Goal: Task Accomplishment & Management: Manage account settings

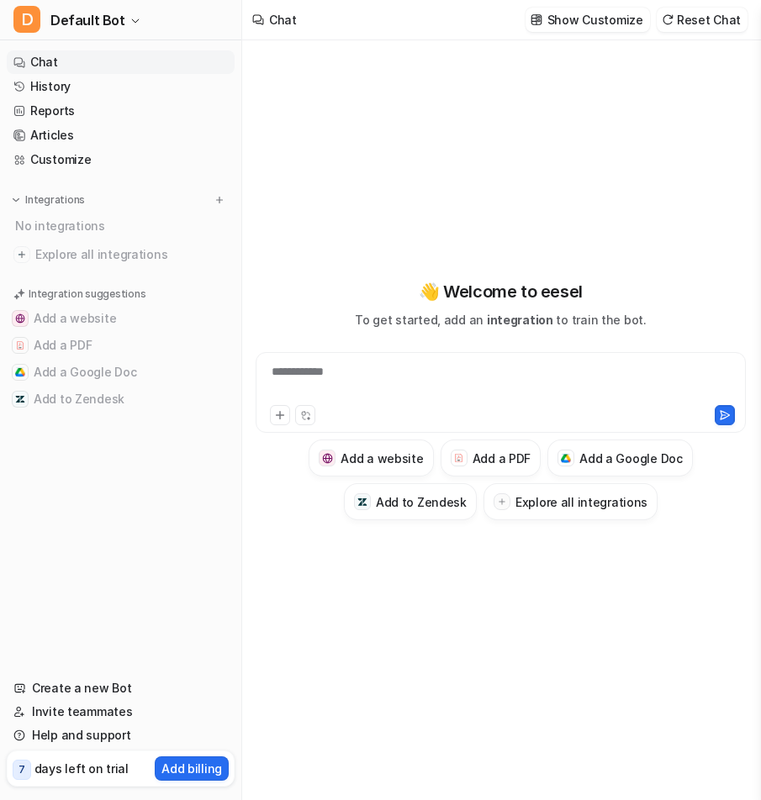
type textarea "**********"
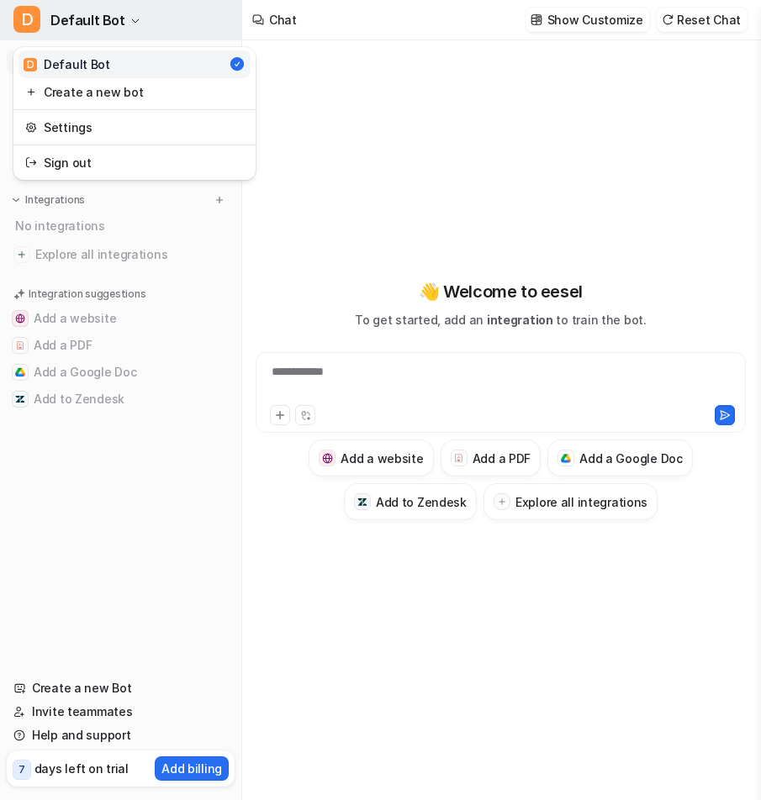
click at [113, 19] on span "Default Bot" at bounding box center [87, 20] width 75 height 24
click at [382, 102] on div "**********" at bounding box center [380, 400] width 761 height 800
click at [141, 27] on button "D Default Bot" at bounding box center [120, 20] width 241 height 40
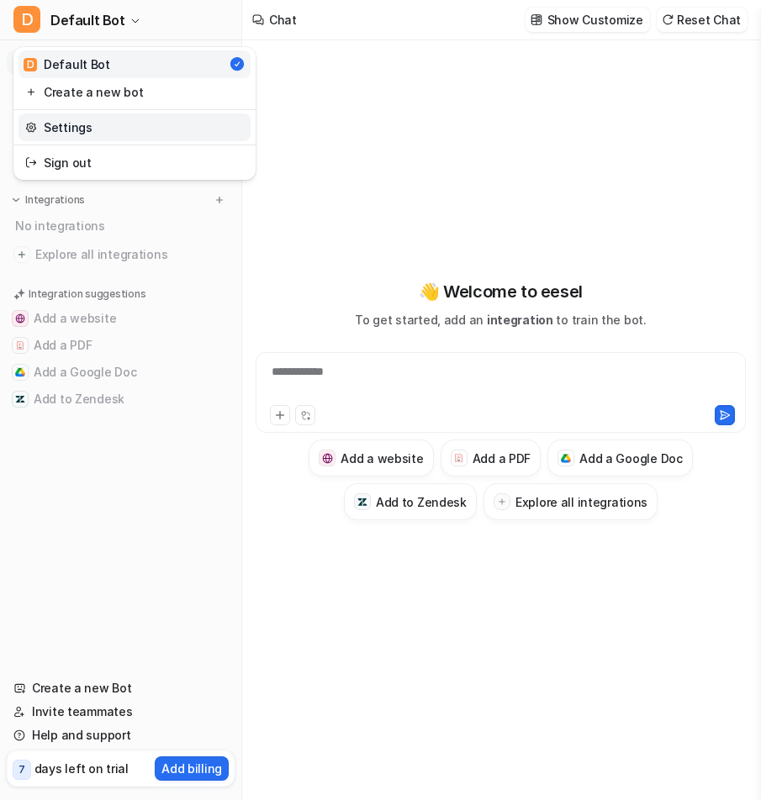
click at [97, 134] on link "Settings" at bounding box center [134, 127] width 232 height 28
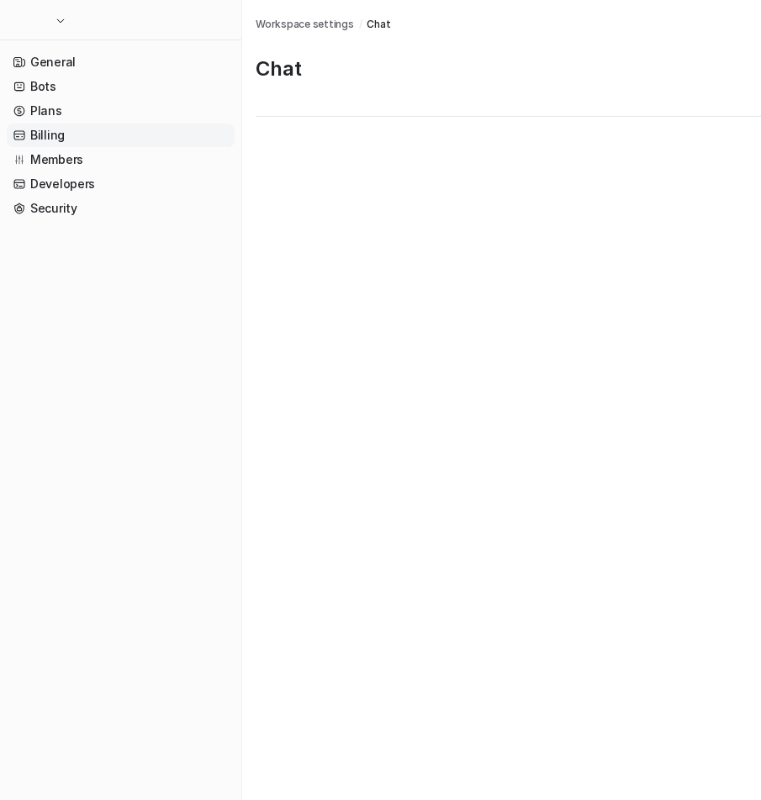
click at [76, 139] on link "Billing" at bounding box center [121, 136] width 228 height 24
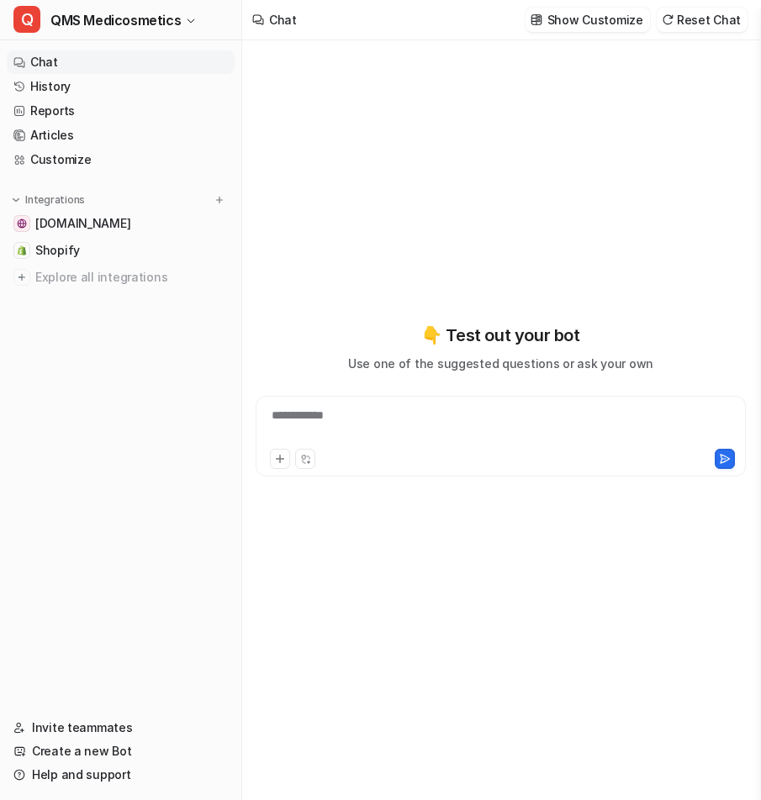
type textarea "**********"
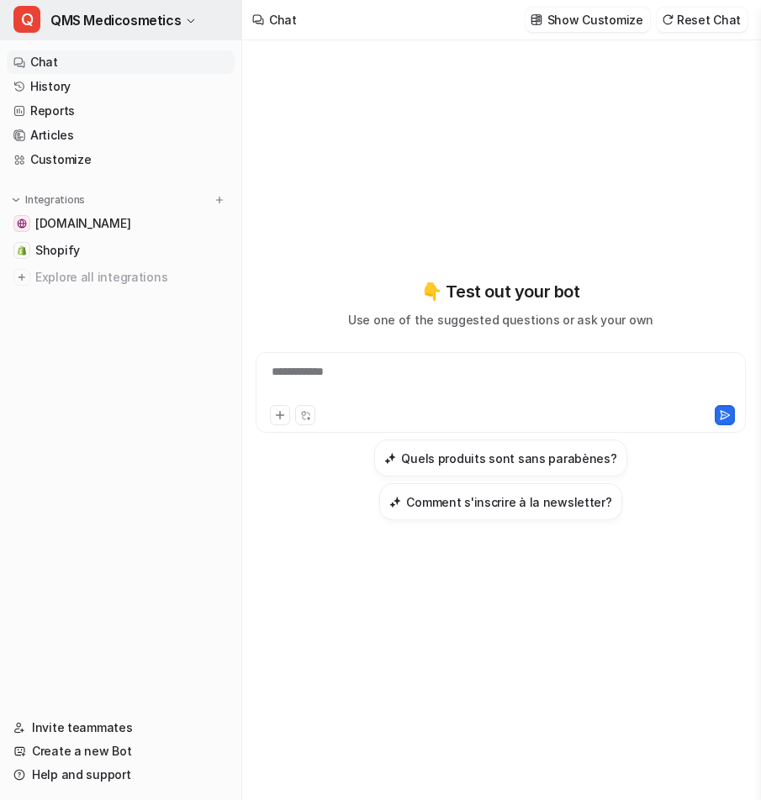
click at [158, 21] on span "QMS Medicosmetics" at bounding box center [115, 20] width 130 height 24
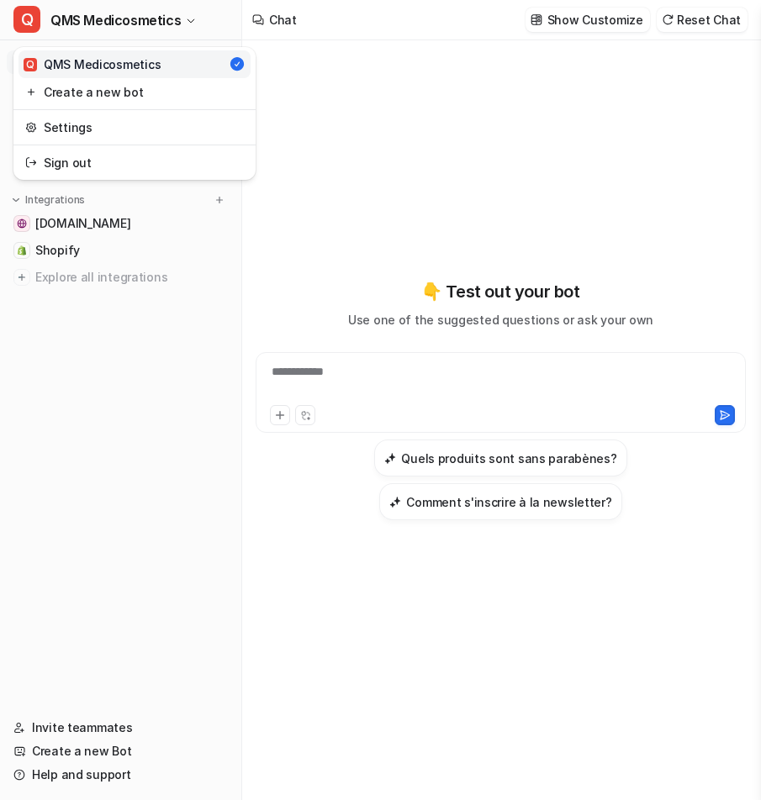
click at [399, 167] on div "**********" at bounding box center [380, 400] width 761 height 800
click at [143, 17] on span "QMS Medicosmetics" at bounding box center [115, 20] width 130 height 24
click at [121, 132] on link "Settings" at bounding box center [134, 127] width 232 height 28
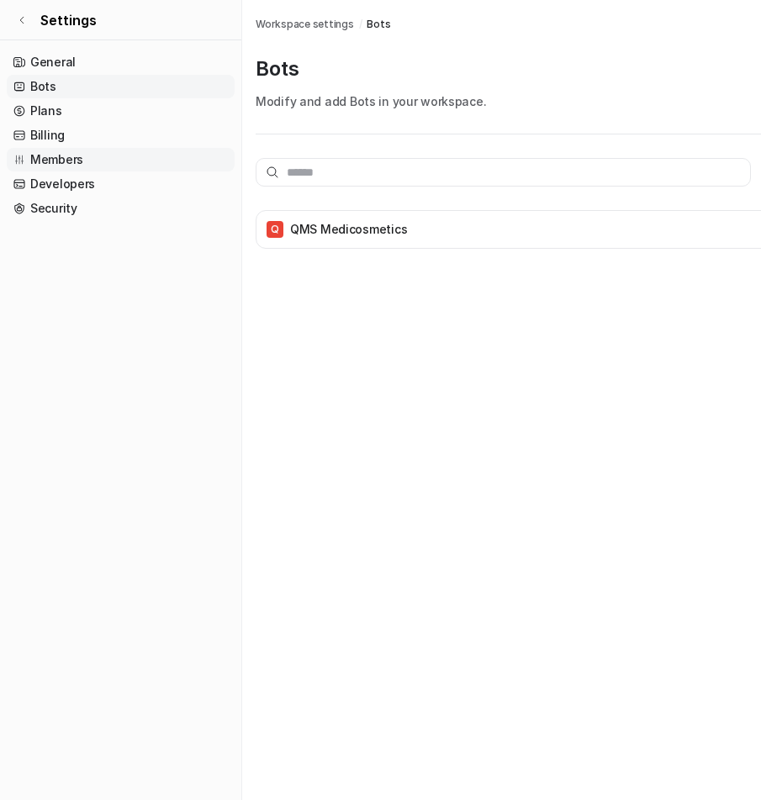
click at [89, 148] on link "Members" at bounding box center [121, 160] width 228 height 24
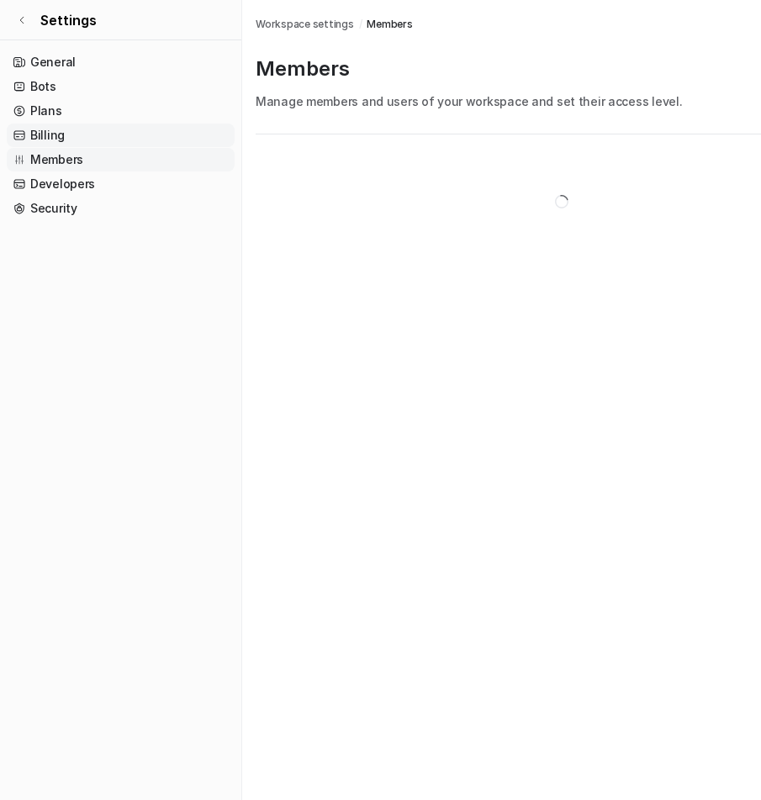
click at [92, 139] on link "Billing" at bounding box center [121, 136] width 228 height 24
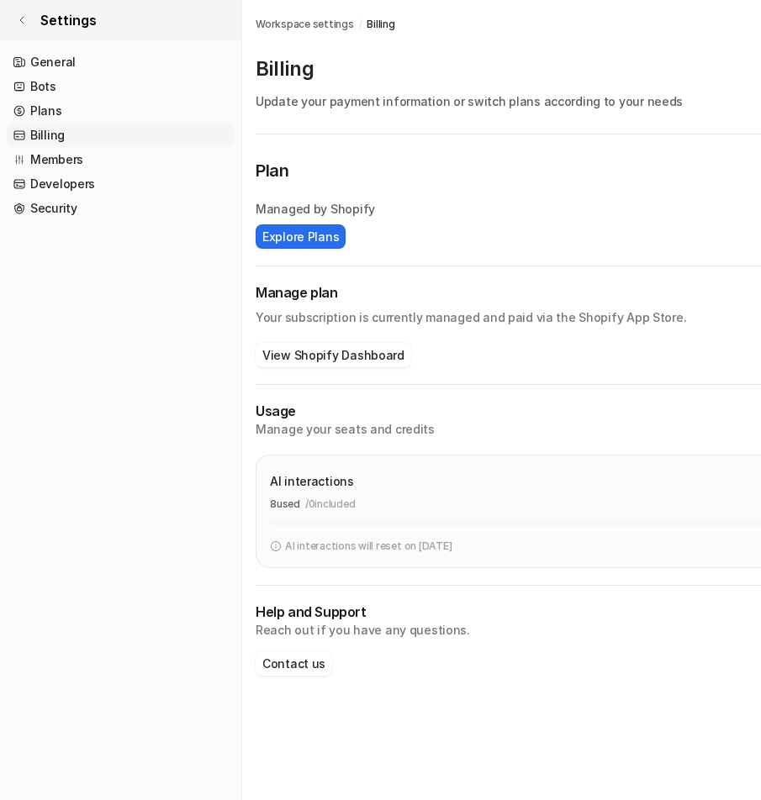
click at [24, 23] on icon at bounding box center [22, 20] width 10 height 10
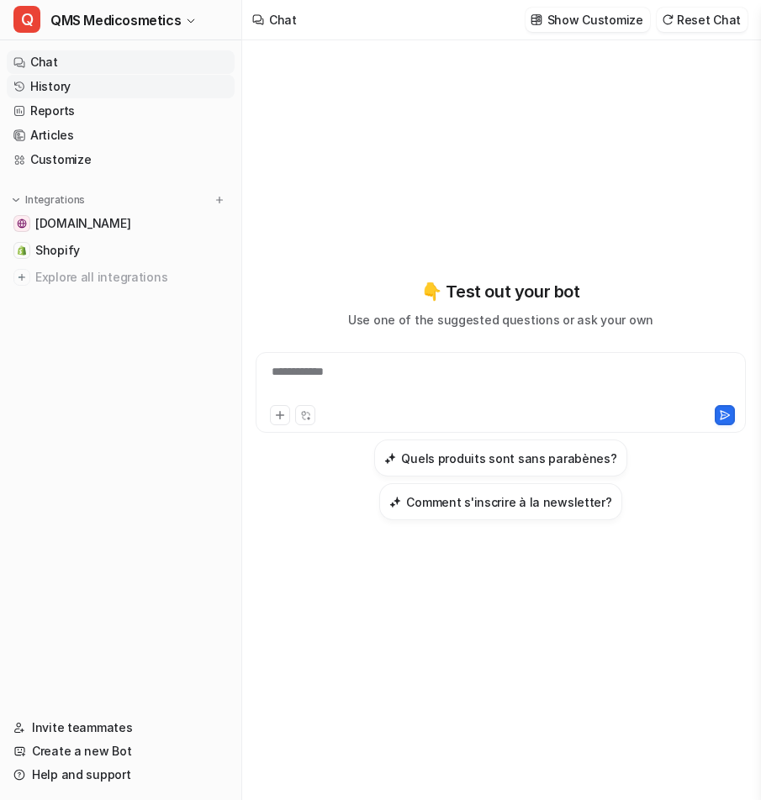
click at [61, 83] on link "History" at bounding box center [121, 87] width 228 height 24
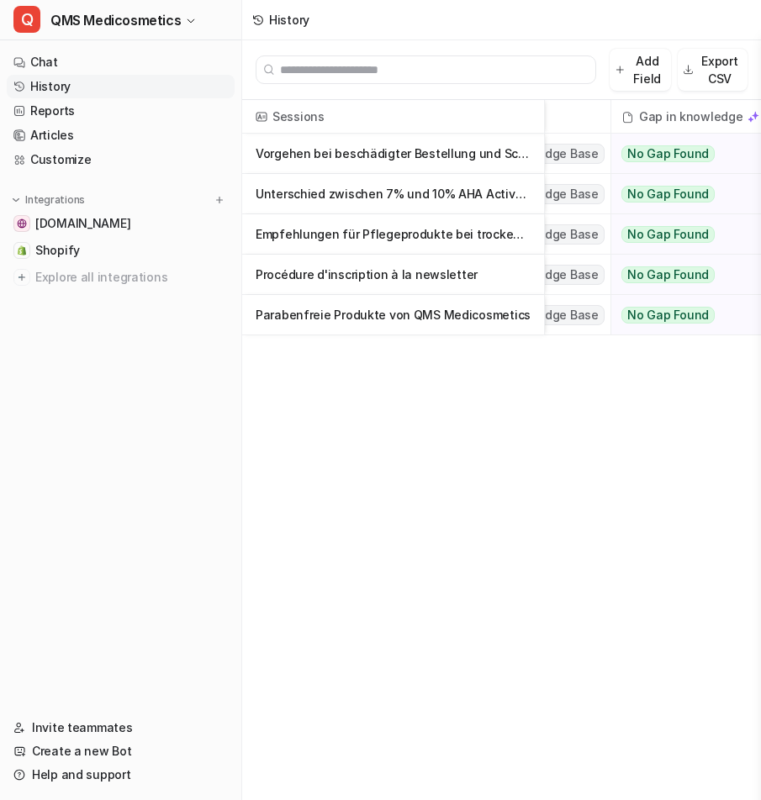
scroll to position [0, 486]
click at [185, 232] on link "qmsmedicosmetics.de" at bounding box center [121, 224] width 228 height 24
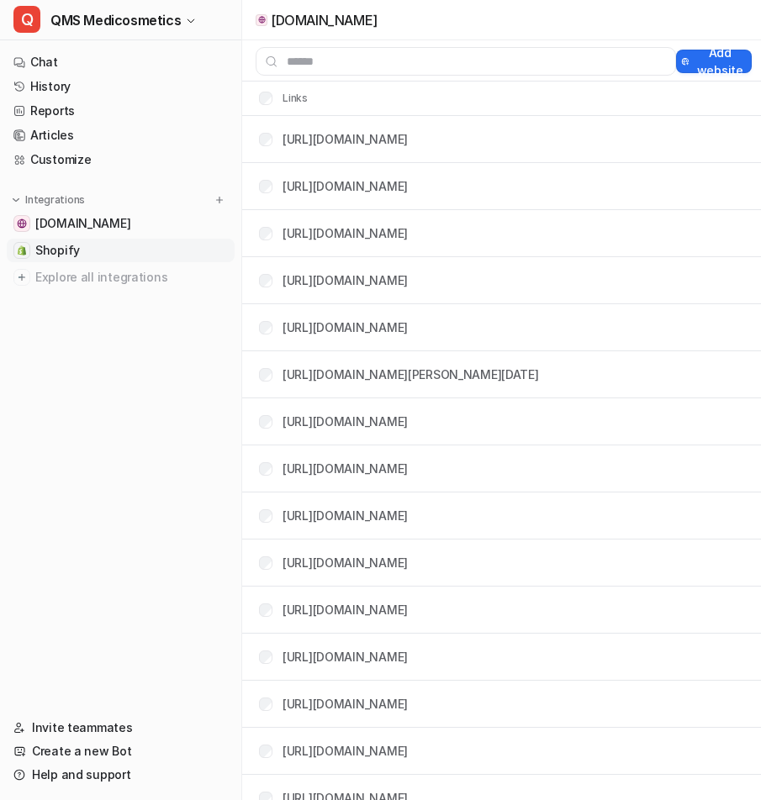
click at [151, 249] on link "Shopify" at bounding box center [121, 251] width 228 height 24
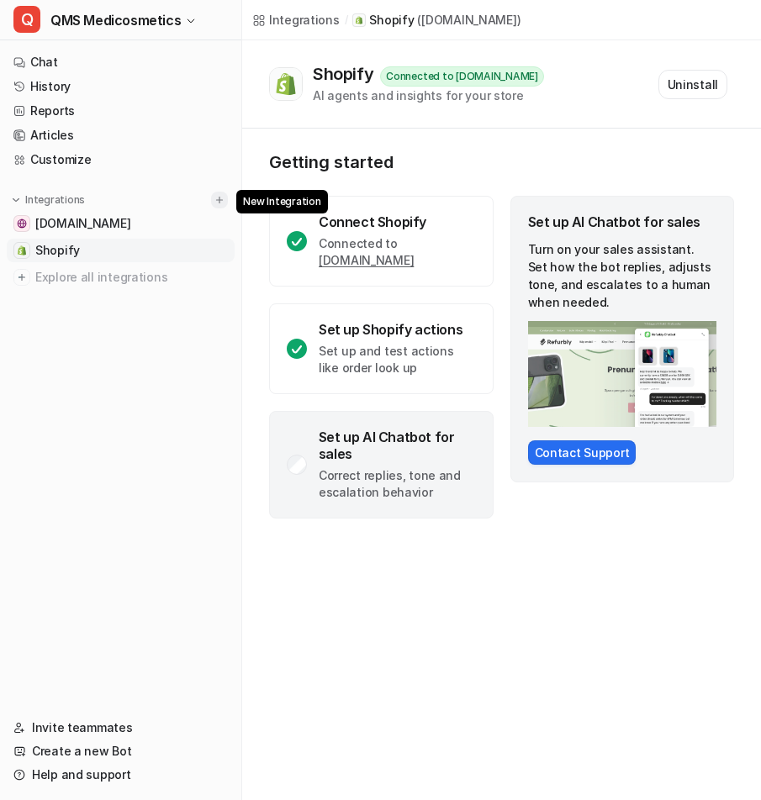
click at [223, 197] on img at bounding box center [219, 200] width 12 height 12
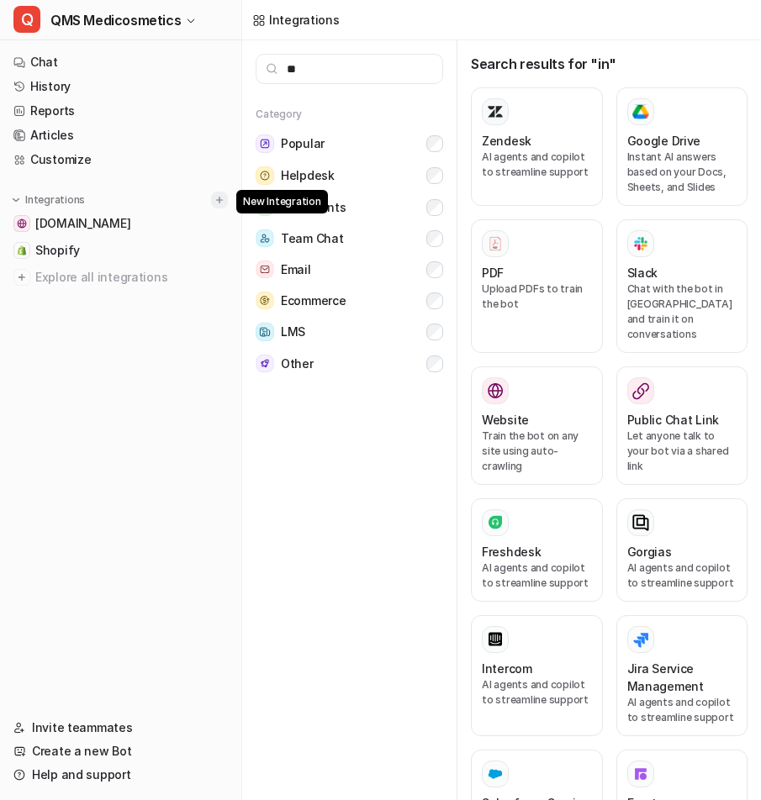
type input "*"
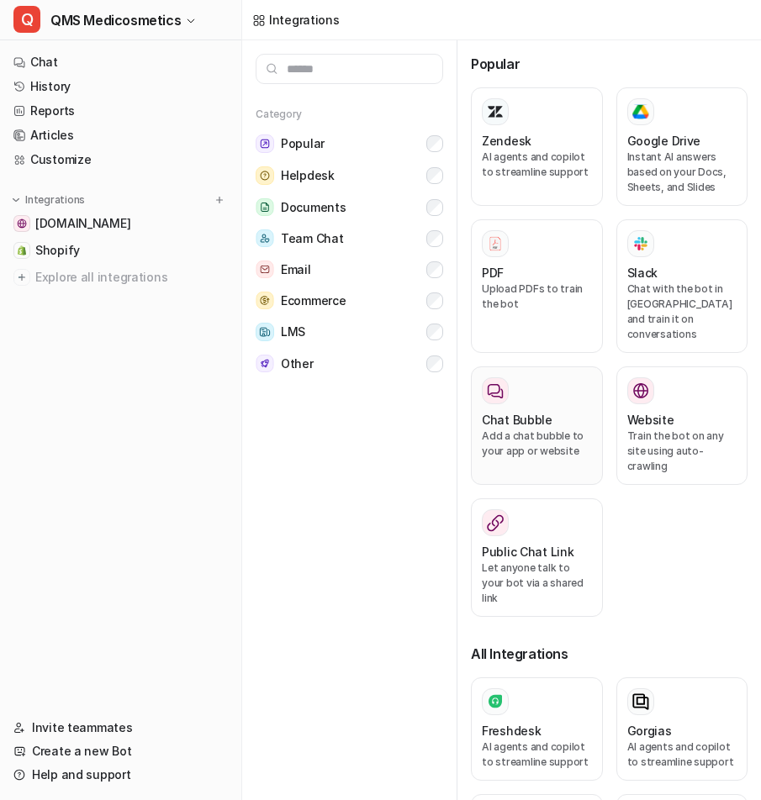
click at [556, 411] on div "Chat Bubble" at bounding box center [537, 420] width 110 height 18
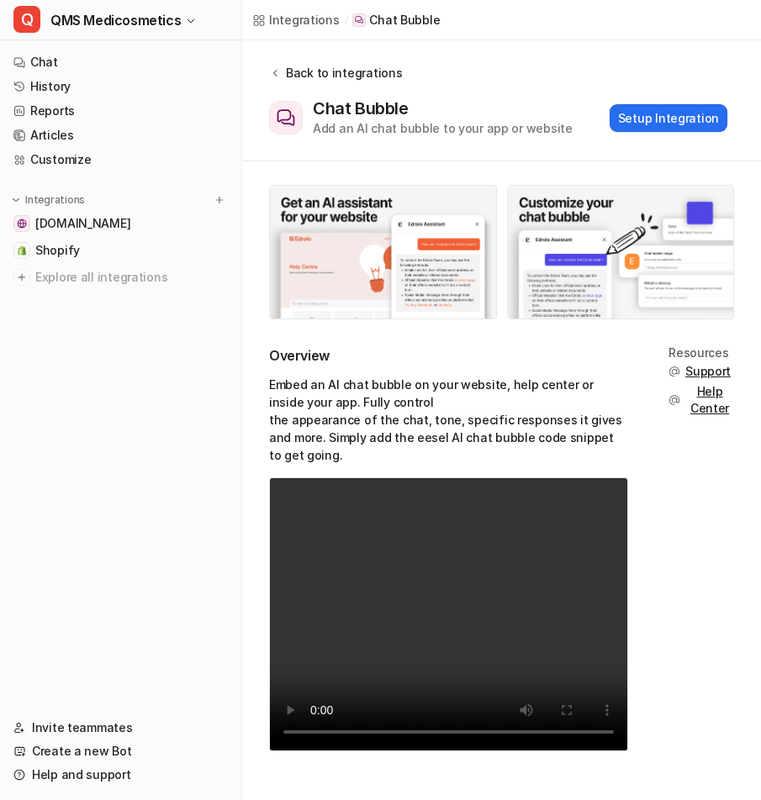
click at [276, 69] on icon at bounding box center [275, 72] width 12 height 13
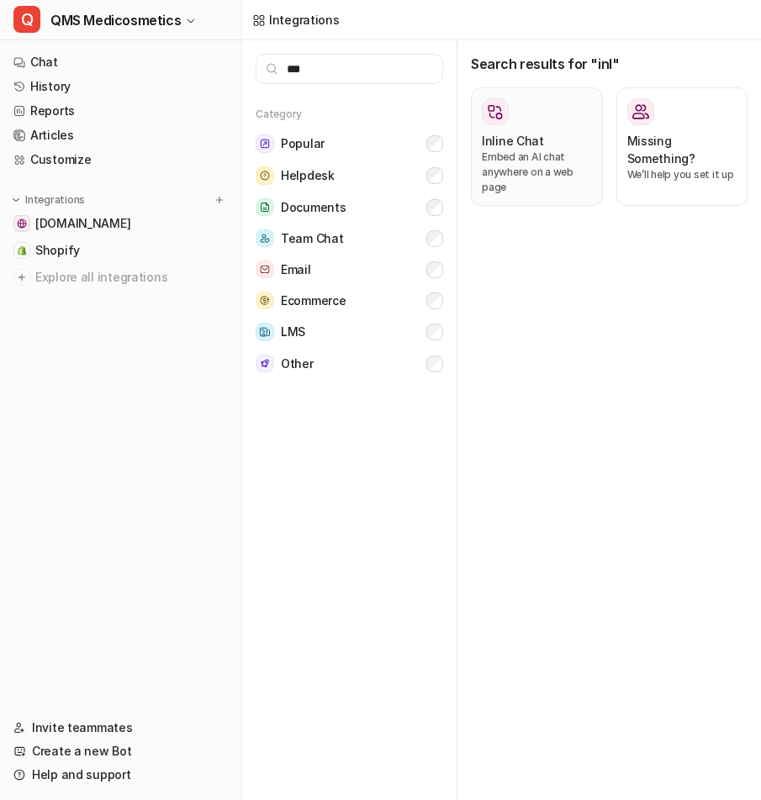
type input "***"
click at [556, 164] on p "Embed an AI chat anywhere on a web page" at bounding box center [537, 172] width 110 height 45
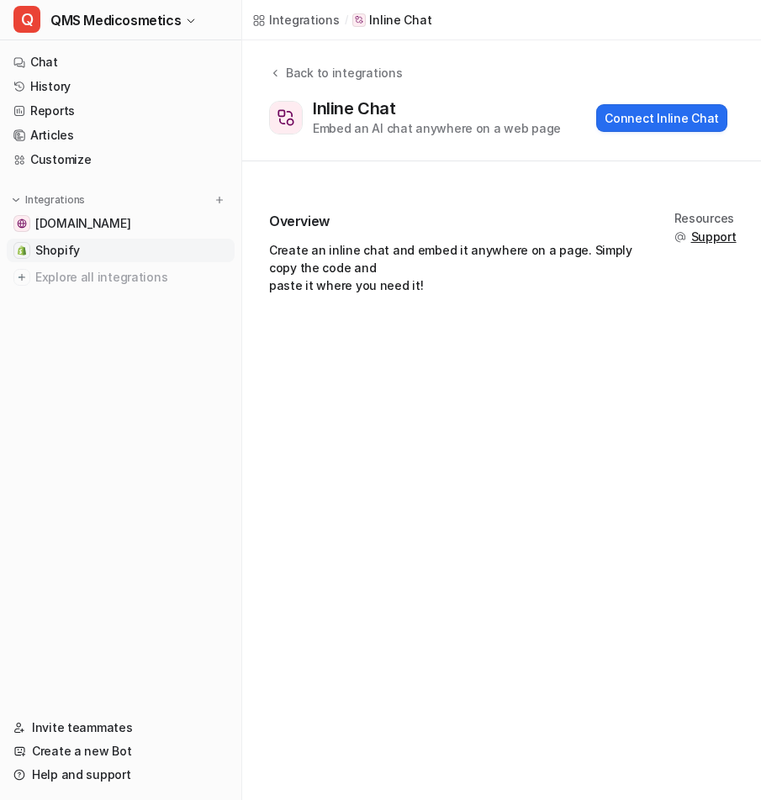
click at [66, 255] on span "Shopify" at bounding box center [57, 250] width 45 height 17
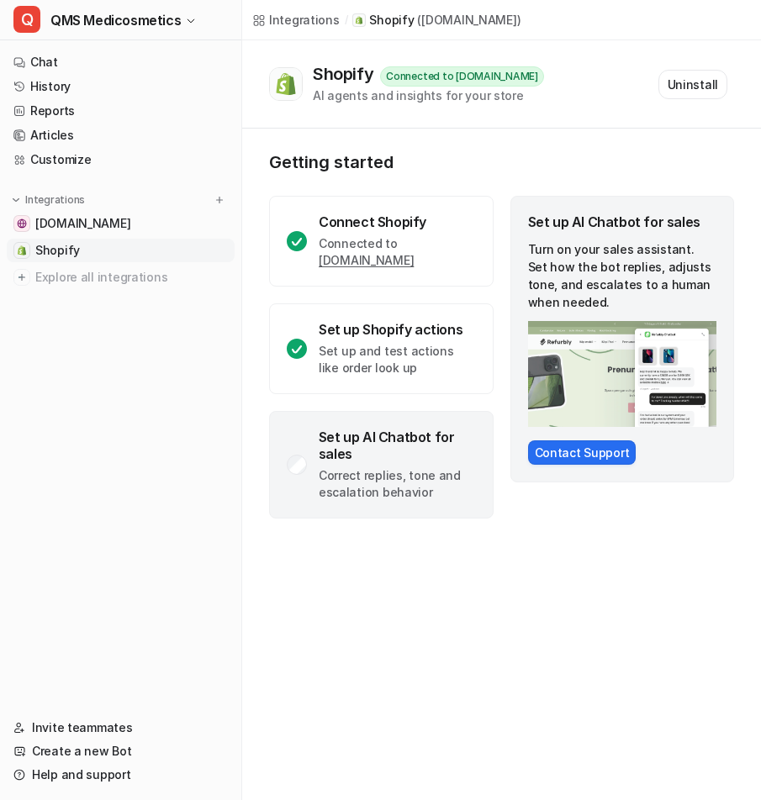
click at [640, 371] on img at bounding box center [622, 374] width 189 height 106
click at [129, 96] on link "History" at bounding box center [121, 87] width 228 height 24
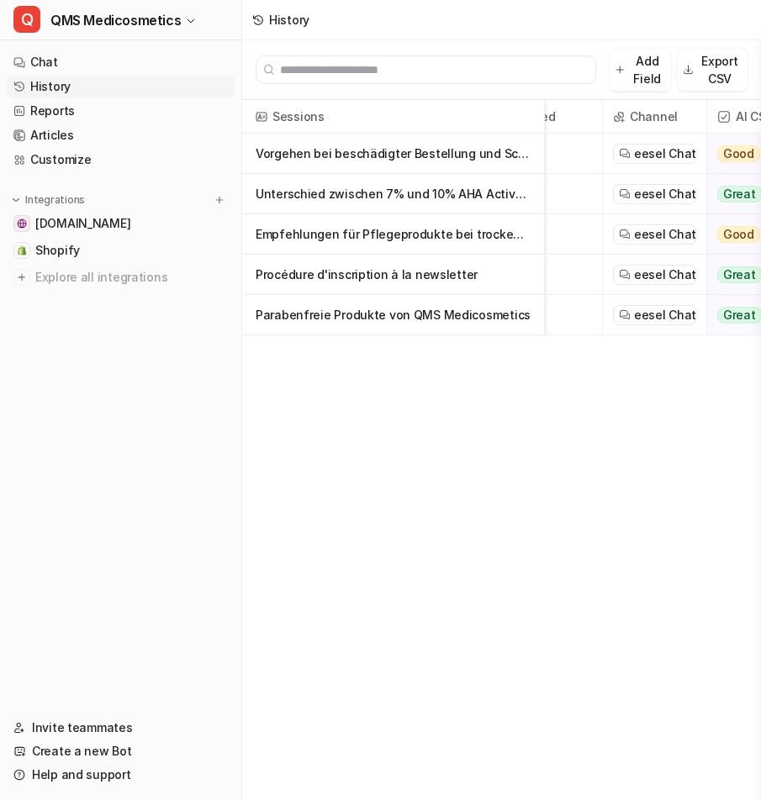
scroll to position [0, 101]
click at [479, 203] on p "Unterschied zwischen 7% und 10% AHA Active Exfoliant erklärt" at bounding box center [392, 194] width 275 height 40
click at [455, 206] on p "Unterschied zwischen 7% und 10% AHA Active Exfoliant erklärt" at bounding box center [392, 194] width 275 height 40
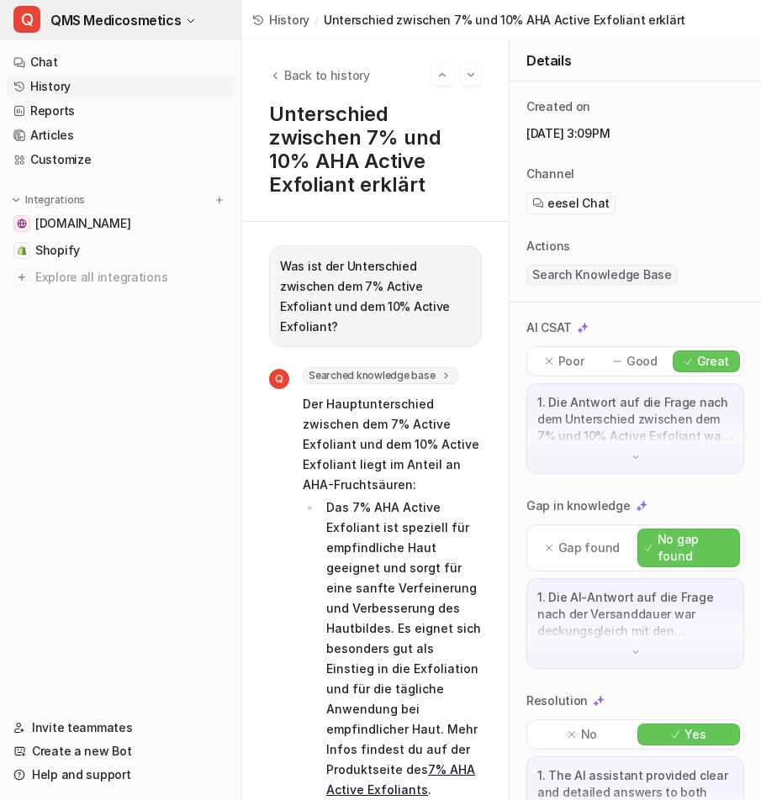
click at [186, 20] on icon "button" at bounding box center [191, 21] width 10 height 10
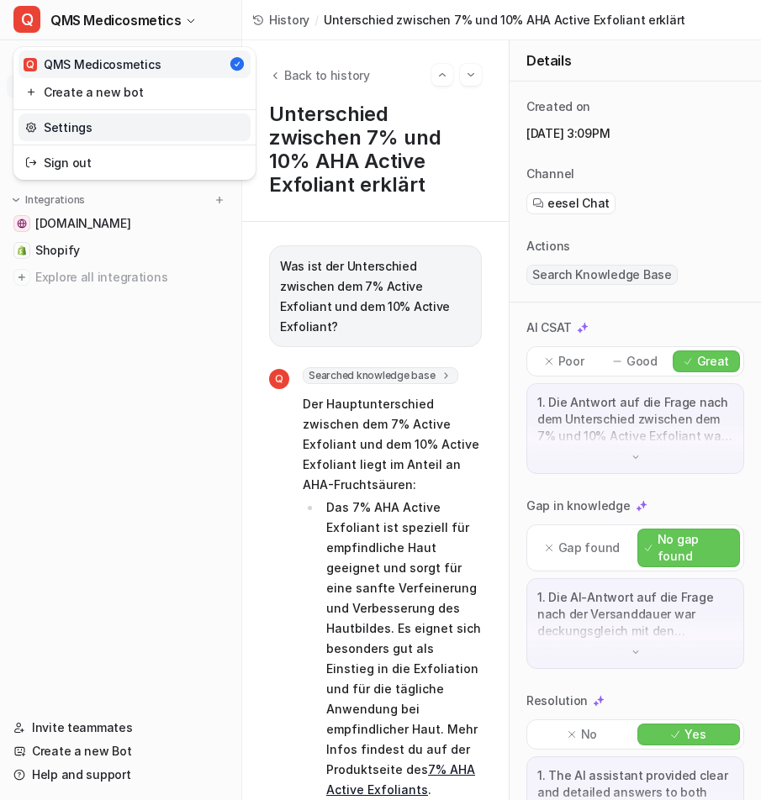
click at [156, 123] on link "Settings" at bounding box center [134, 127] width 232 height 28
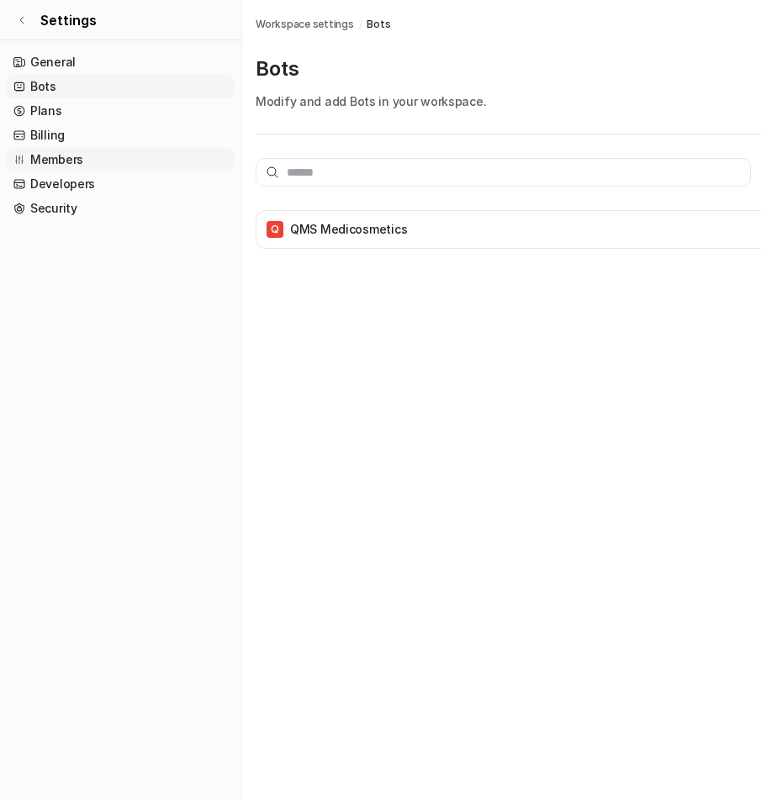
click at [86, 156] on link "Members" at bounding box center [121, 160] width 228 height 24
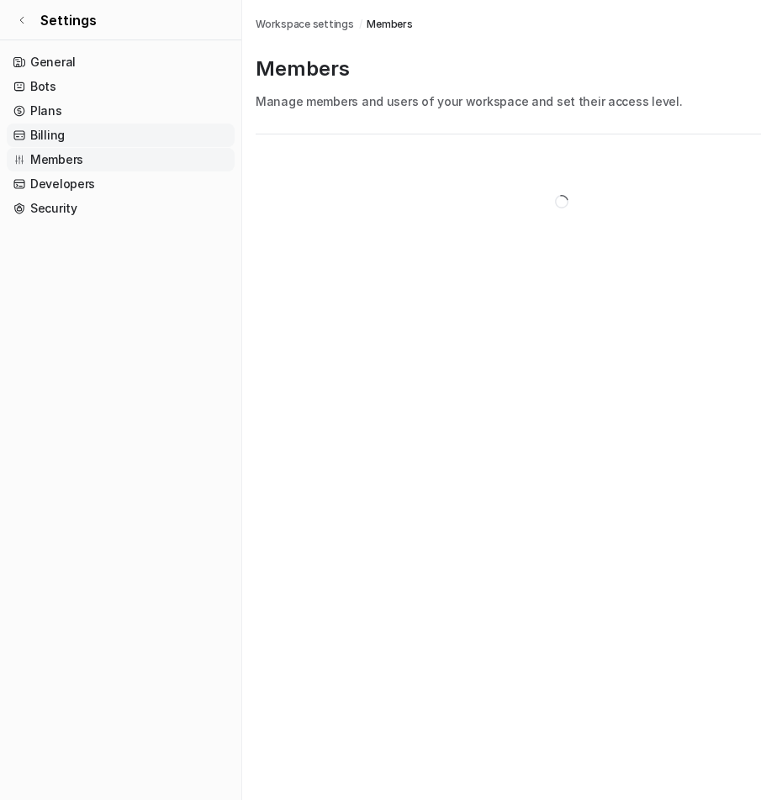
click at [91, 132] on link "Billing" at bounding box center [121, 136] width 228 height 24
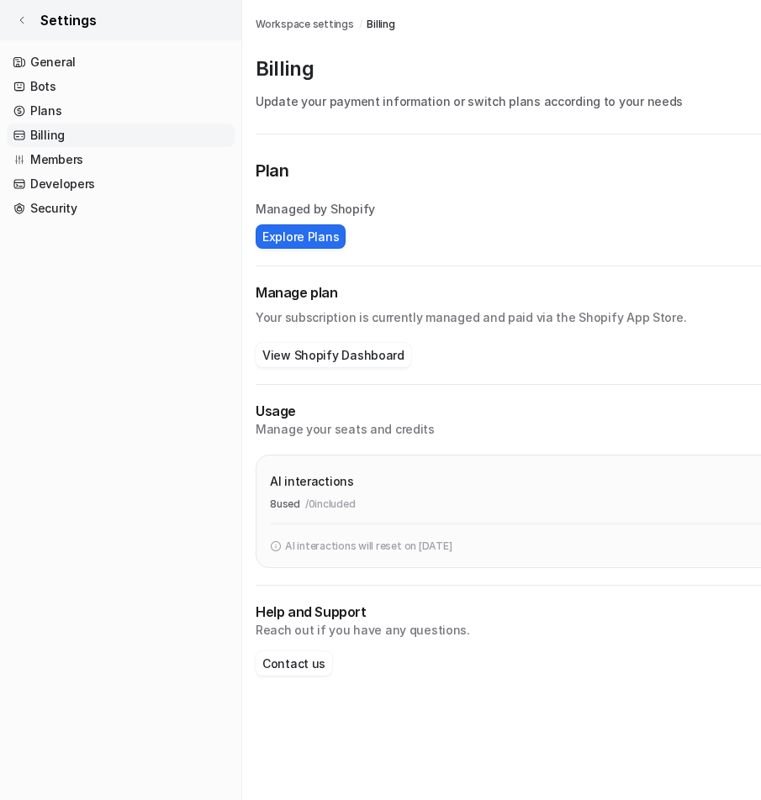
click at [24, 19] on icon at bounding box center [22, 20] width 10 height 10
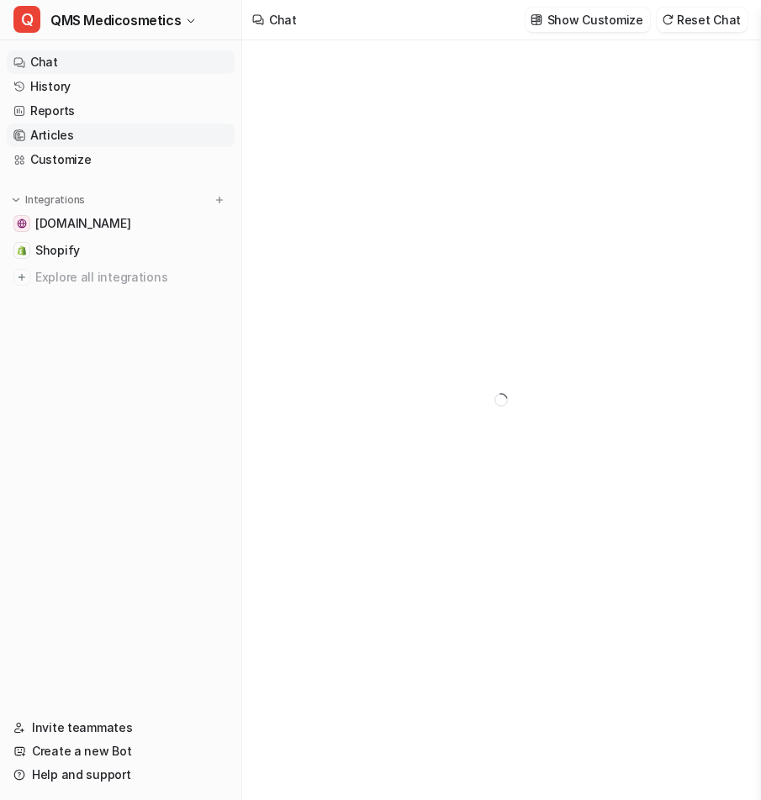
type textarea "**********"
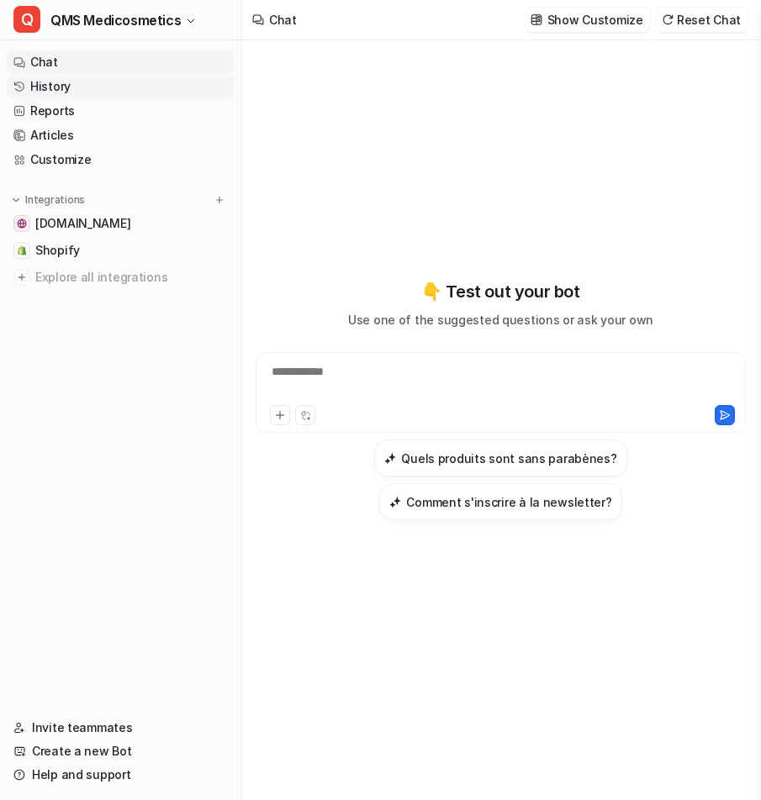
click at [104, 88] on link "History" at bounding box center [121, 87] width 228 height 24
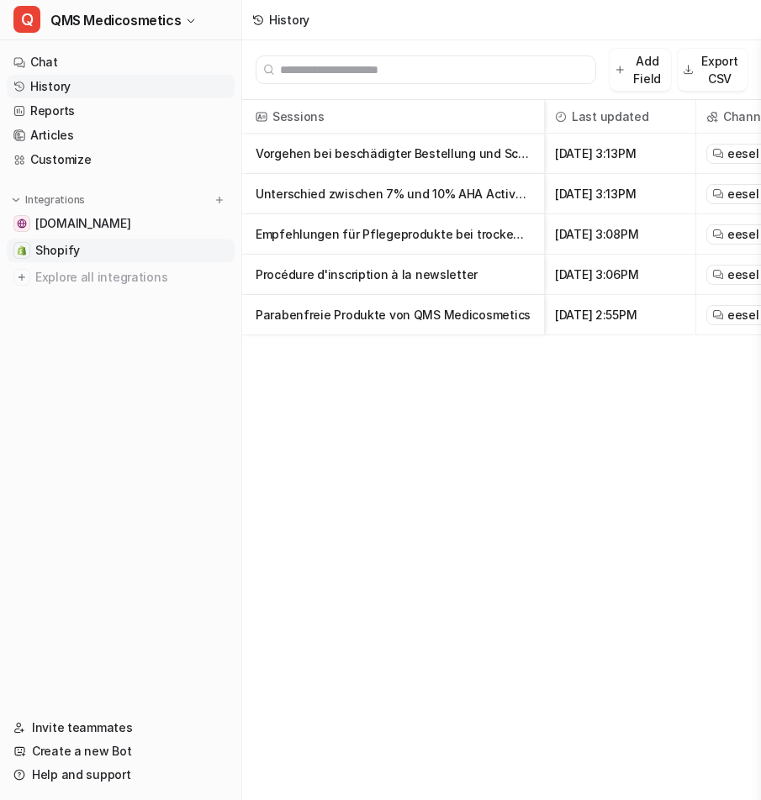
click at [136, 250] on link "Shopify" at bounding box center [121, 251] width 228 height 24
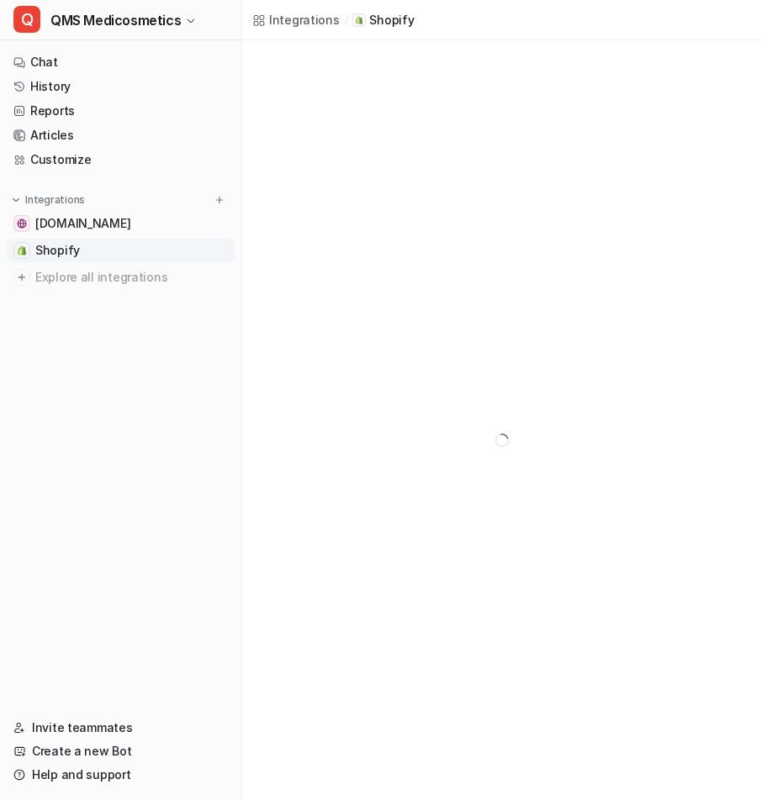
click at [99, 251] on link "Shopify" at bounding box center [121, 251] width 228 height 24
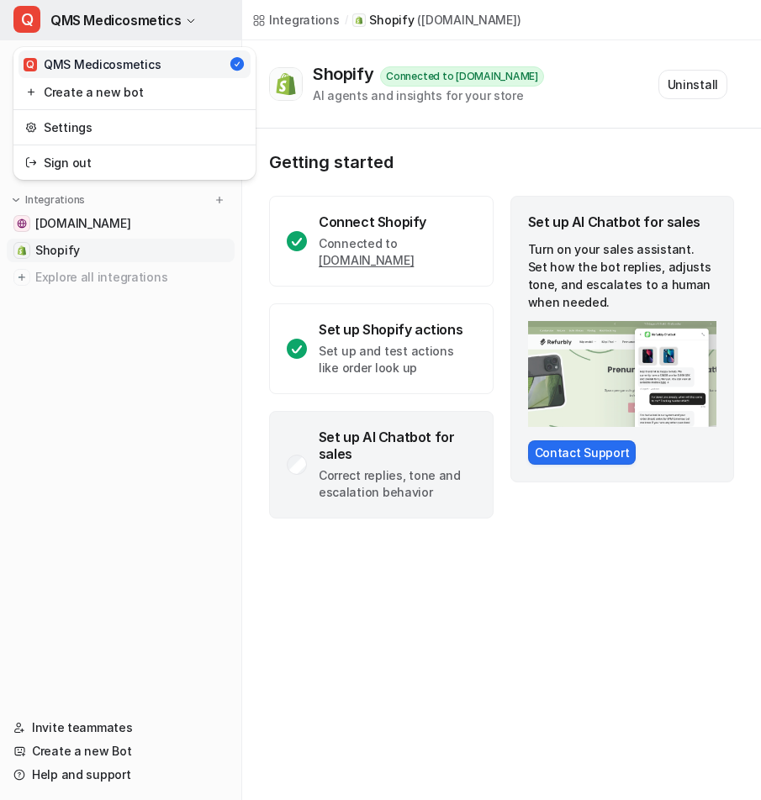
click at [176, 22] on span "QMS Medicosmetics" at bounding box center [115, 20] width 130 height 24
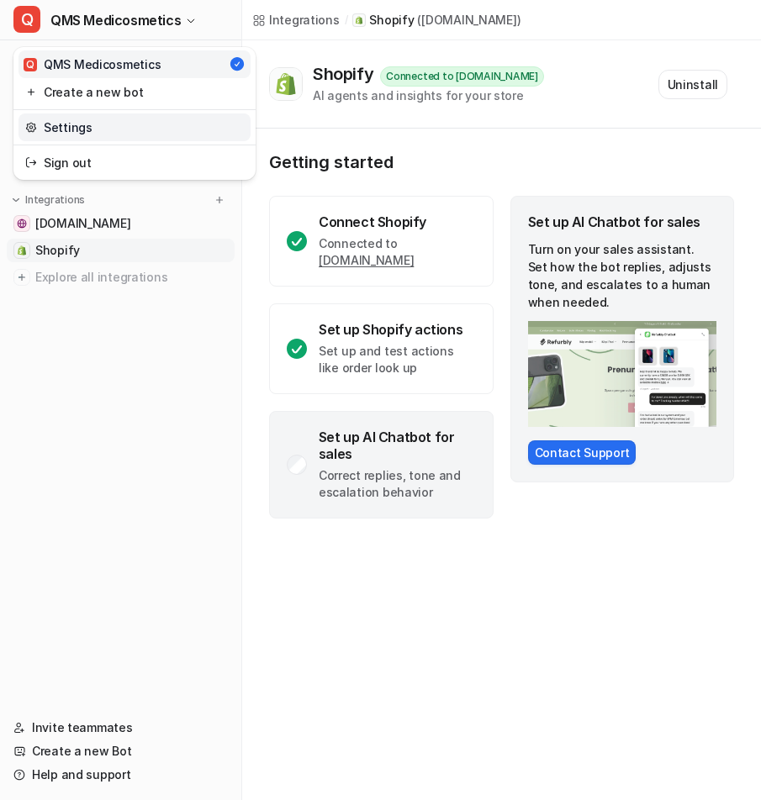
click at [146, 118] on link "Settings" at bounding box center [134, 127] width 232 height 28
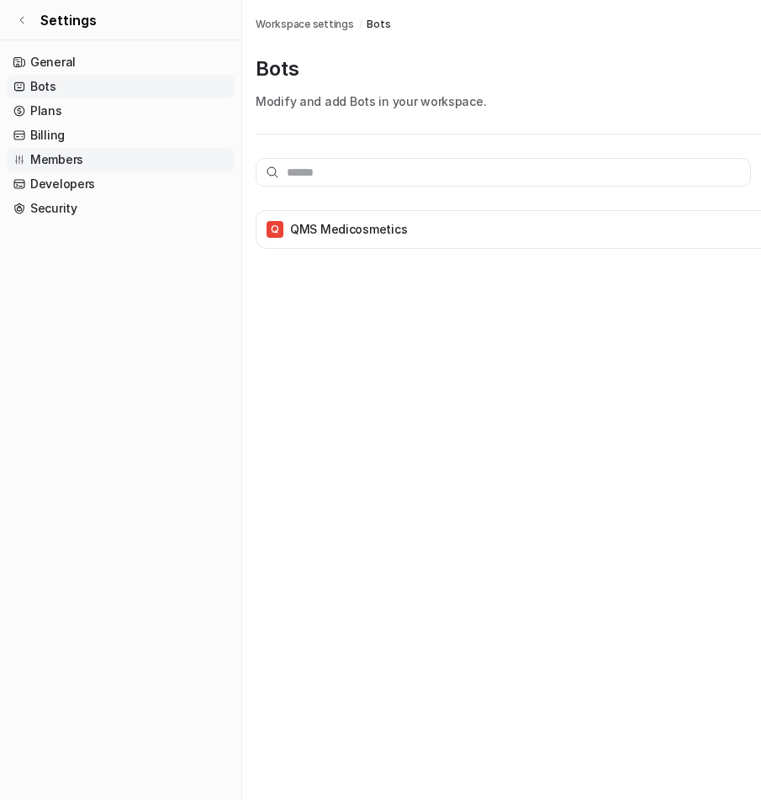
click at [82, 148] on link "Members" at bounding box center [121, 160] width 228 height 24
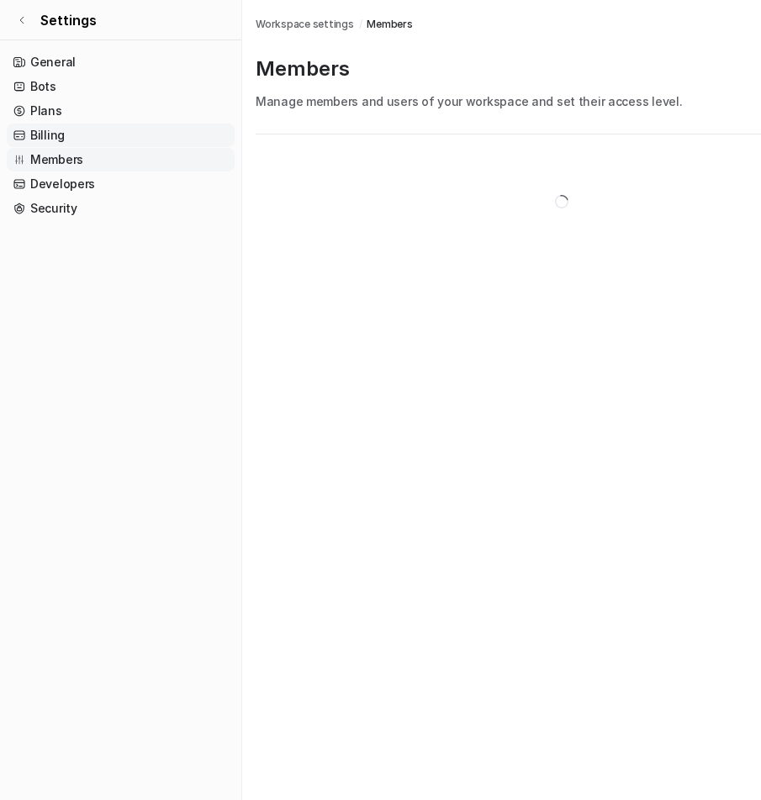
click at [86, 136] on link "Billing" at bounding box center [121, 136] width 228 height 24
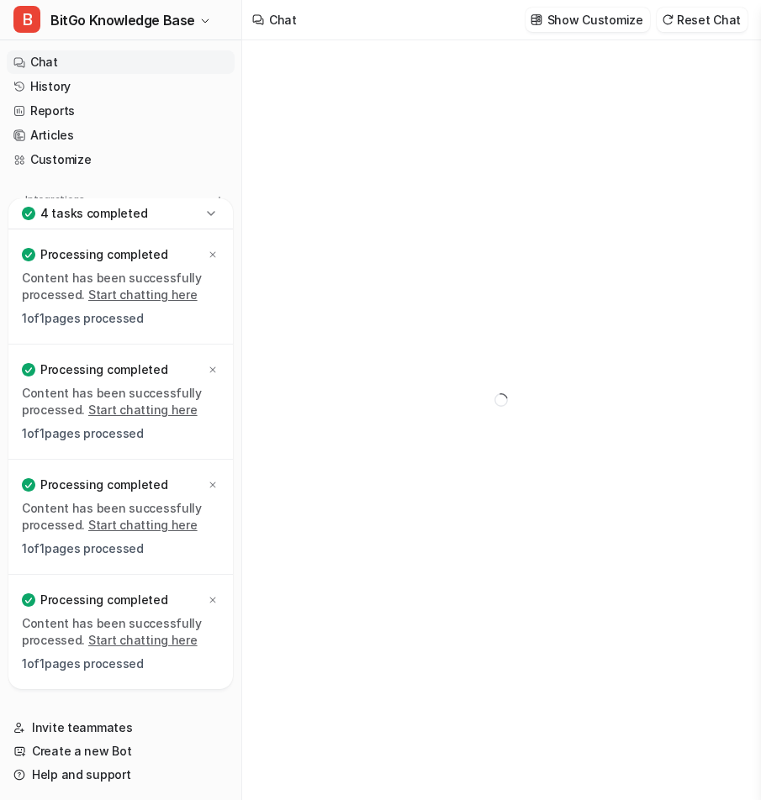
type textarea "**********"
